Goal: Task Accomplishment & Management: Manage account settings

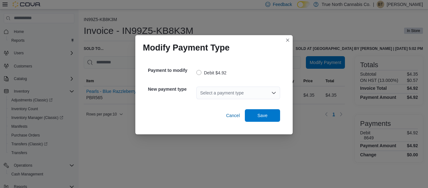
click at [275, 93] on icon "Open list of options" at bounding box center [273, 93] width 5 height 5
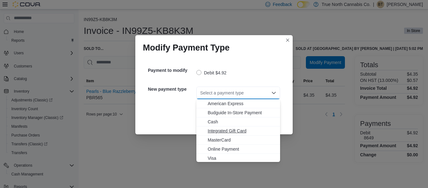
scroll to position [1, 0]
click at [214, 156] on span "Visa" at bounding box center [241, 157] width 69 height 6
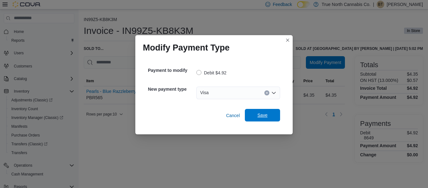
click at [263, 116] on span "Save" at bounding box center [262, 115] width 10 height 6
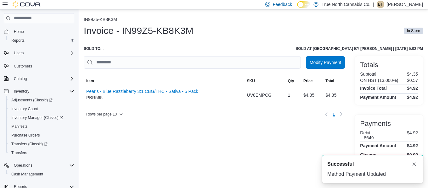
scroll to position [0, 0]
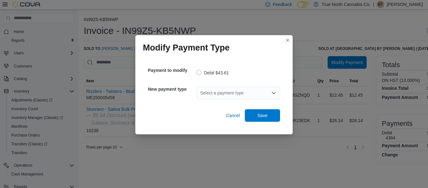
click at [274, 92] on icon "Open list of options" at bounding box center [273, 93] width 5 height 5
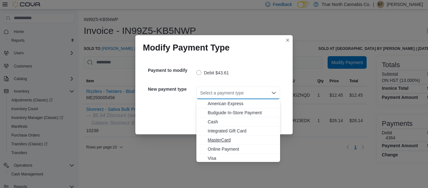
click at [225, 140] on span "MasterCard" at bounding box center [241, 140] width 69 height 6
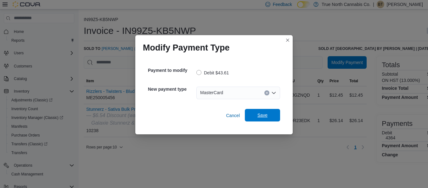
click at [268, 117] on span "Save" at bounding box center [262, 115] width 28 height 13
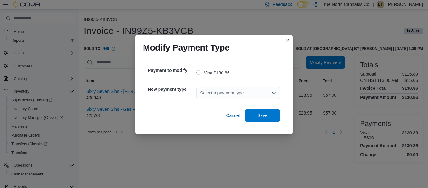
click at [278, 91] on div "Select a payment type" at bounding box center [238, 93] width 84 height 13
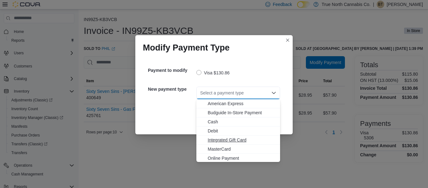
scroll to position [1, 0]
click at [216, 129] on span "Debit" at bounding box center [241, 130] width 69 height 6
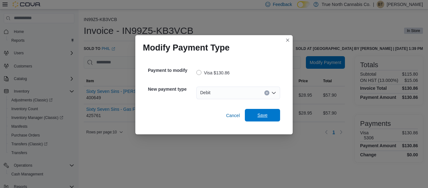
click at [270, 112] on span "Save" at bounding box center [262, 115] width 28 height 13
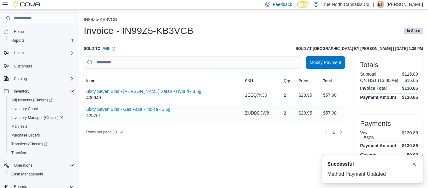
scroll to position [0, 0]
